Goal: Navigation & Orientation: Find specific page/section

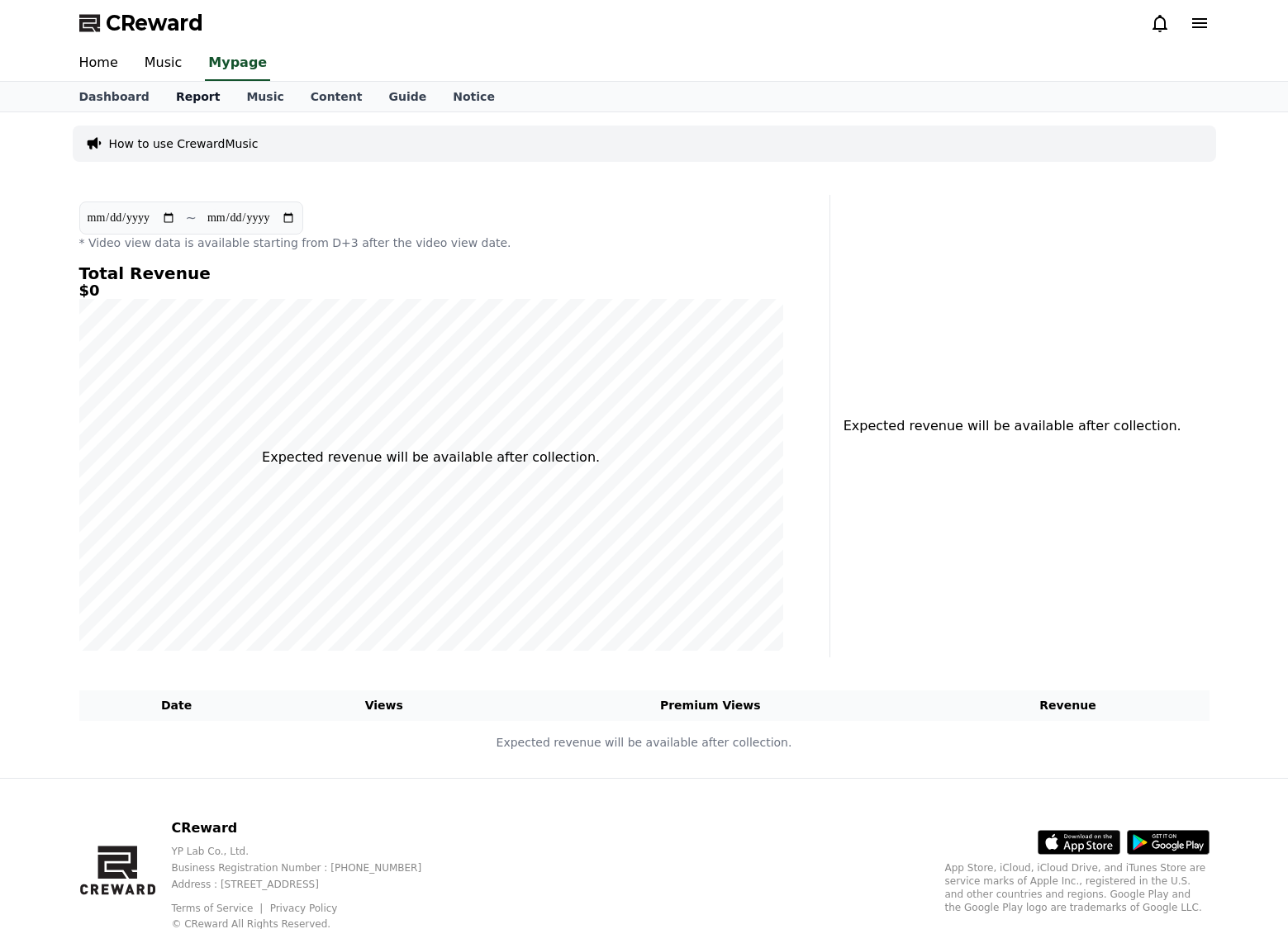
select select "**********"
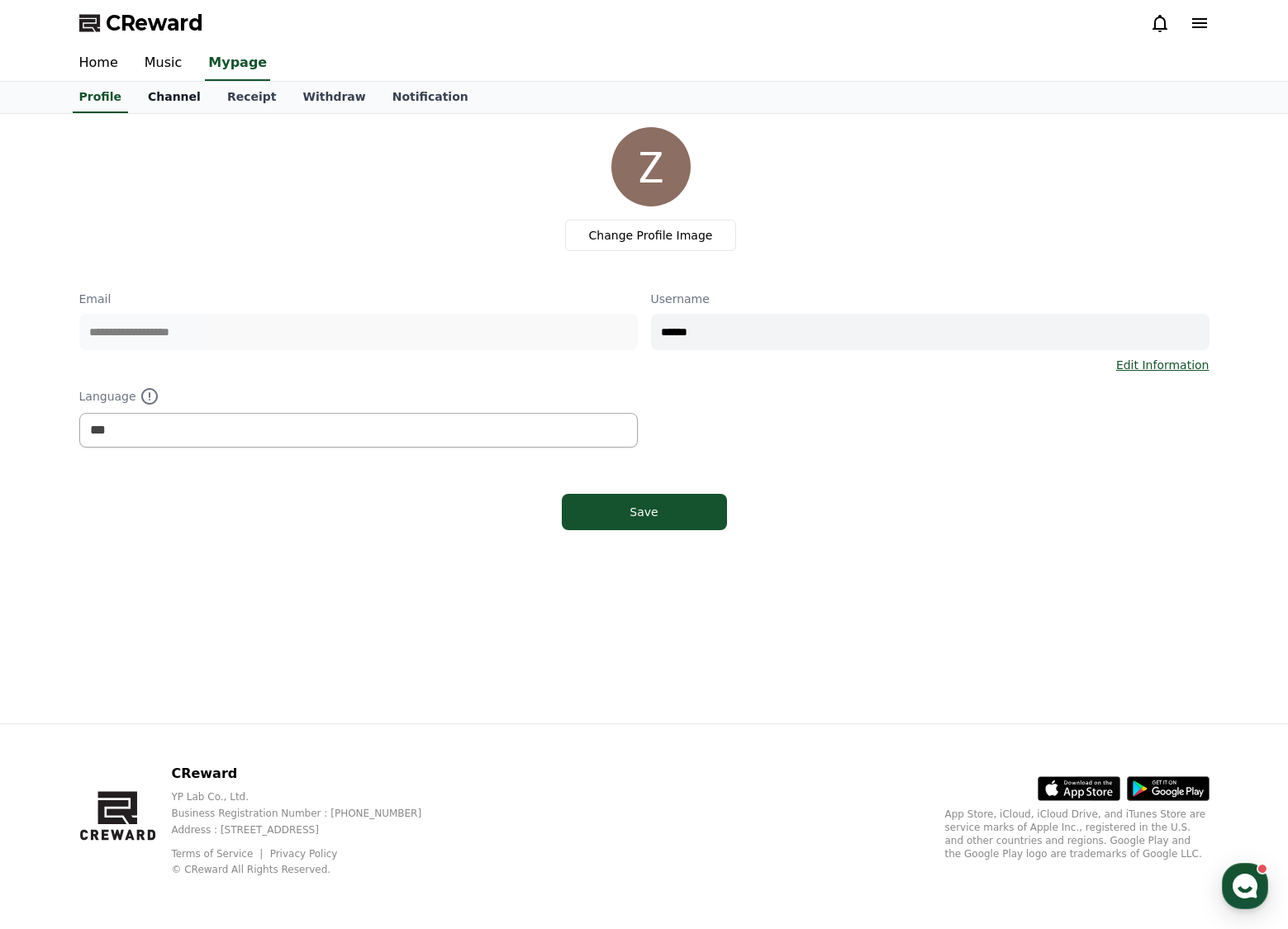
click at [189, 99] on link "Channel" at bounding box center [174, 97] width 79 height 31
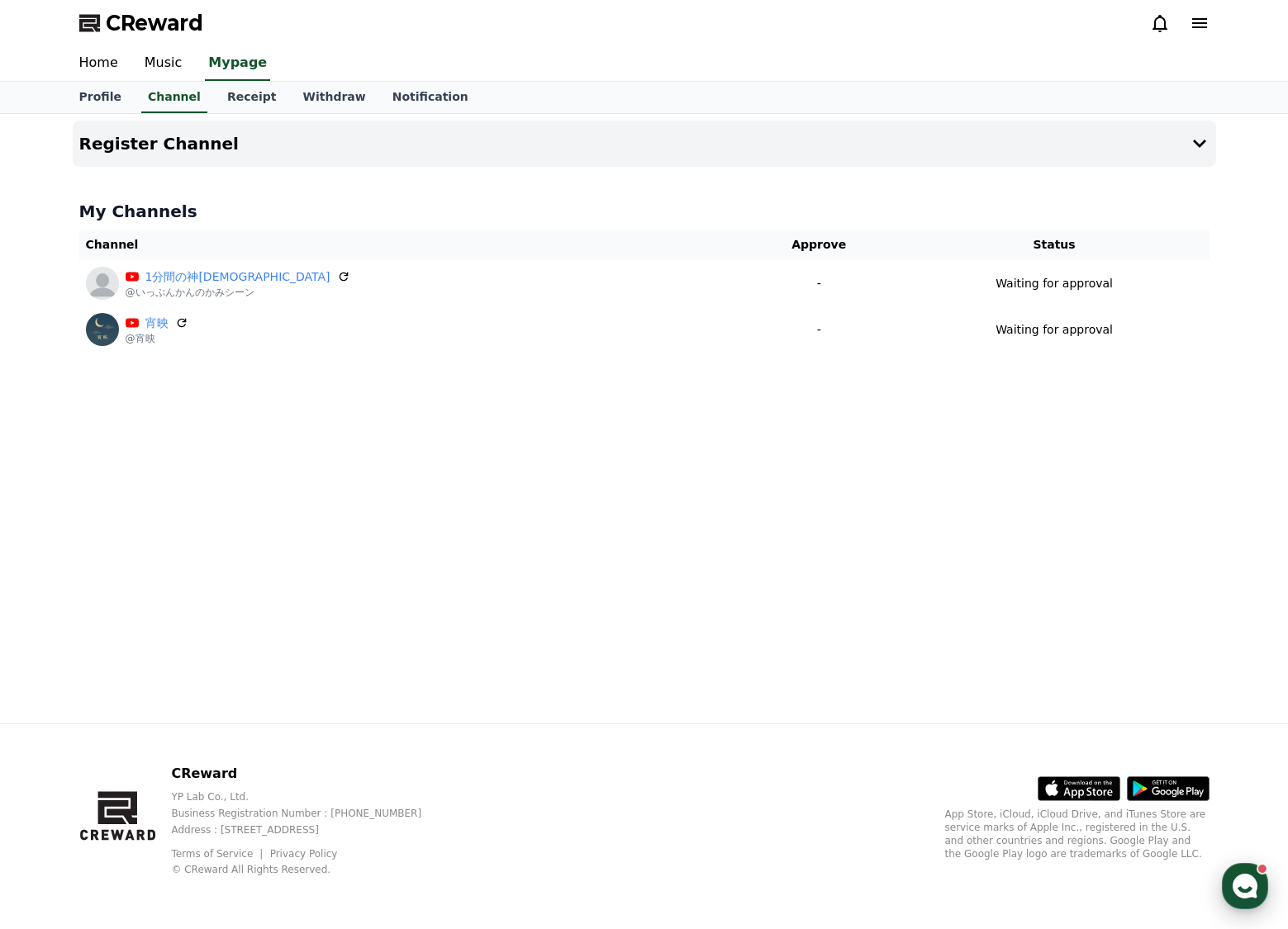
click at [1236, 894] on use "button" at bounding box center [1244, 886] width 25 height 25
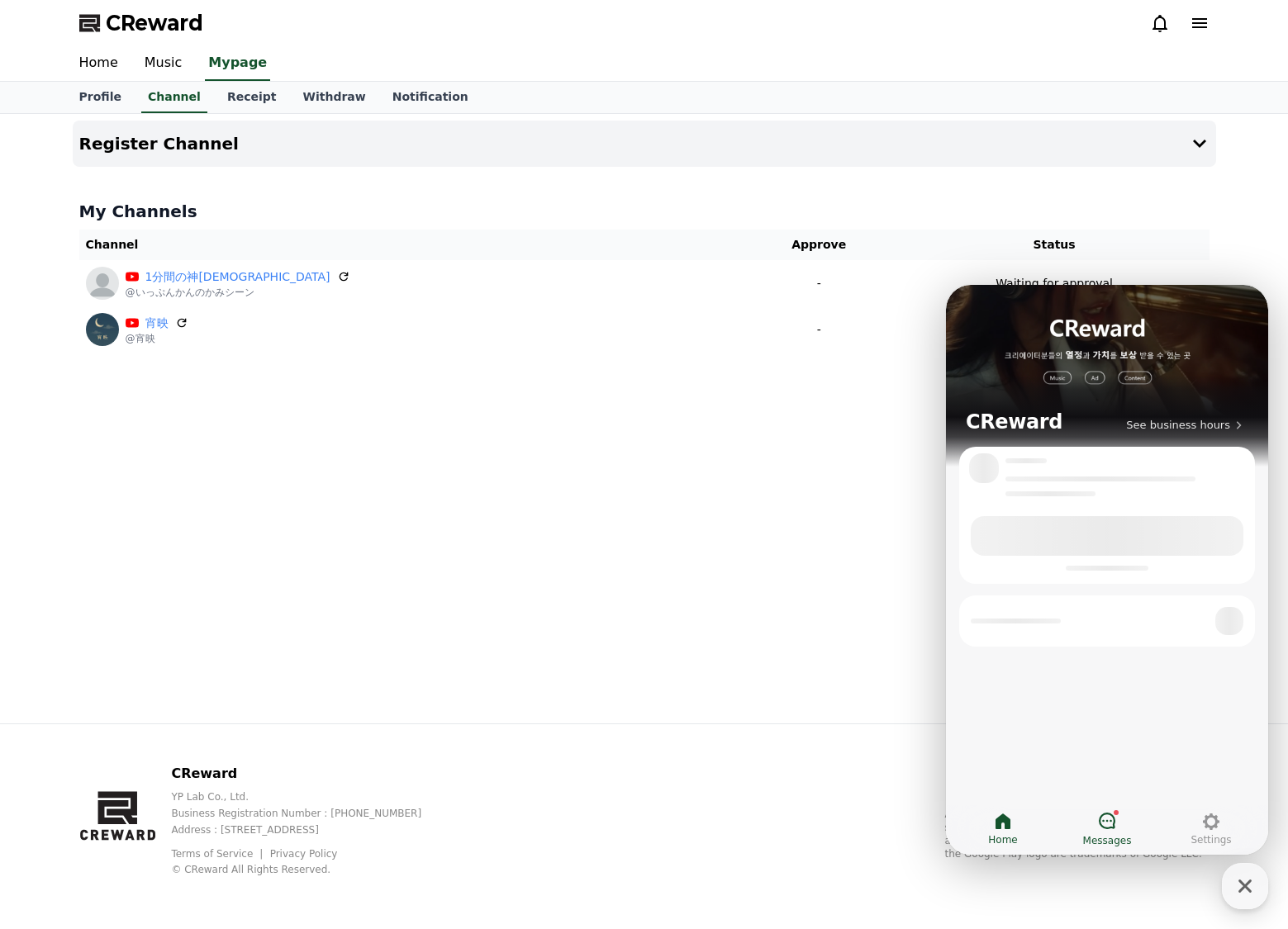
click at [1114, 832] on div at bounding box center [1106, 822] width 20 height 22
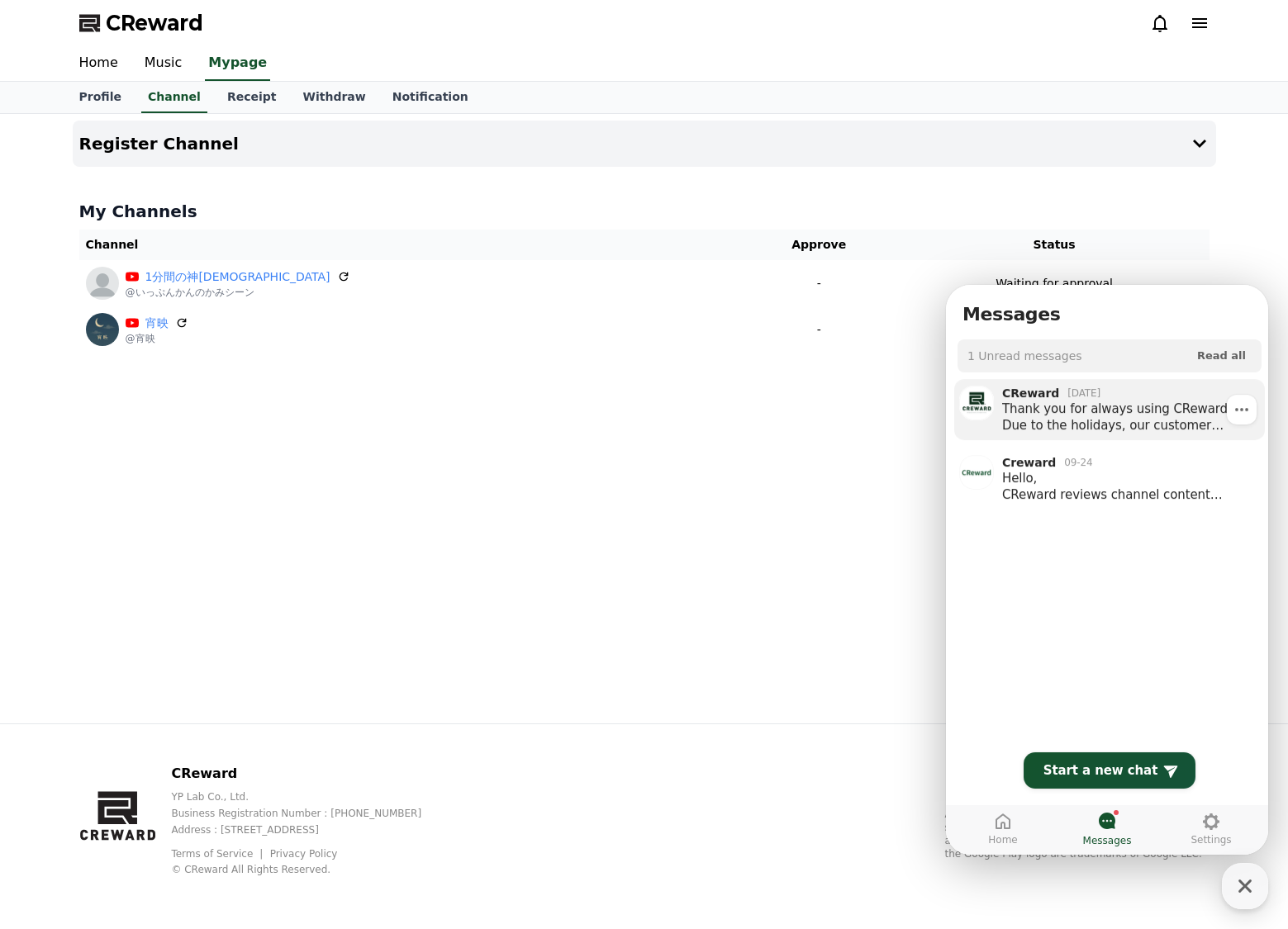
click at [1159, 429] on div "Thank you for always using CReward. Due to the holidays, our customer support w…" at bounding box center [1118, 417] width 234 height 33
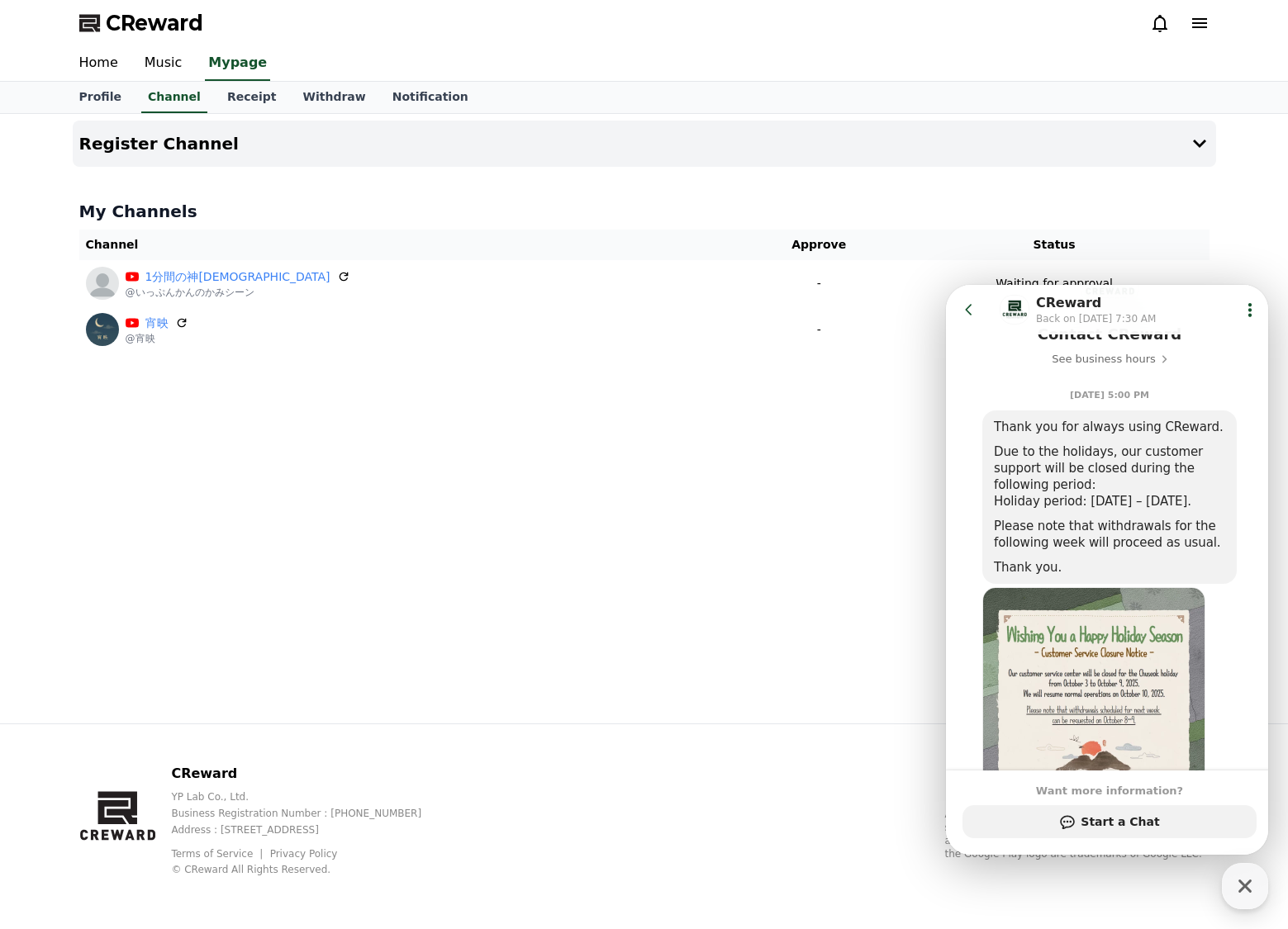
scroll to position [103, 0]
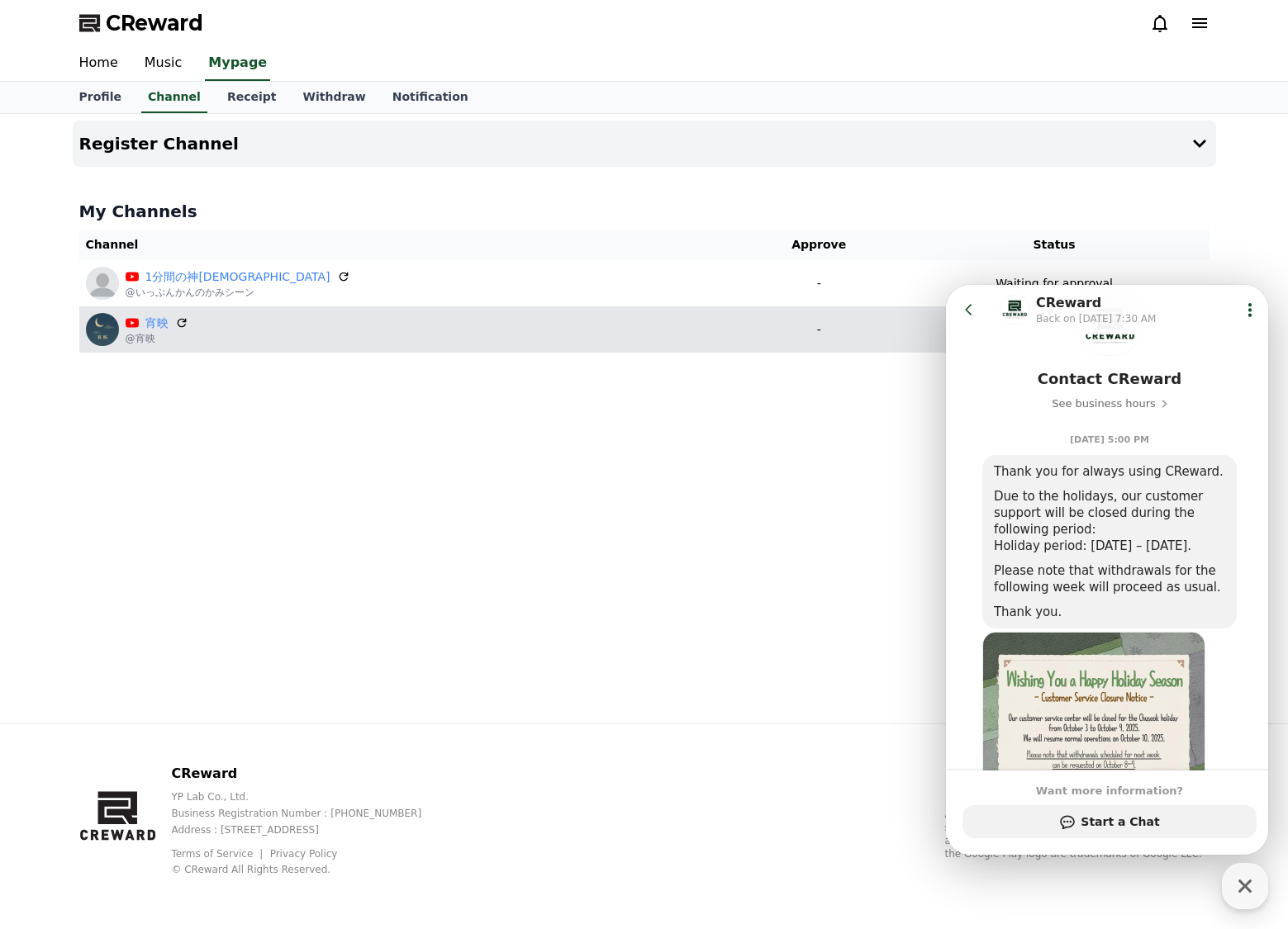
click at [556, 328] on div "宵映 @宵映" at bounding box center [408, 329] width 645 height 33
